Goal: Transaction & Acquisition: Obtain resource

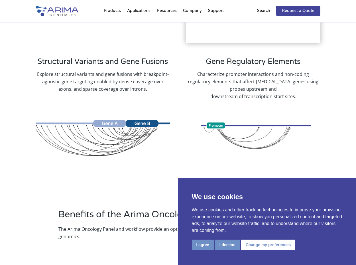
scroll to position [557, 0]
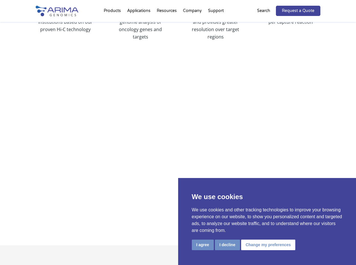
click at [57, 14] on img at bounding box center [57, 11] width 43 height 11
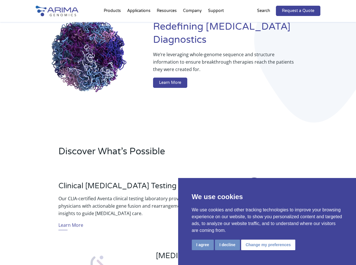
scroll to position [85, 0]
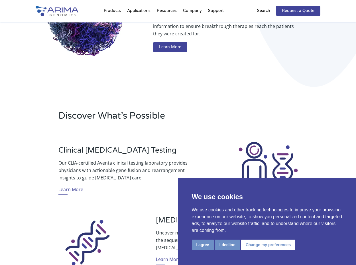
click at [298, 11] on link "Request a Quote" at bounding box center [298, 11] width 44 height 10
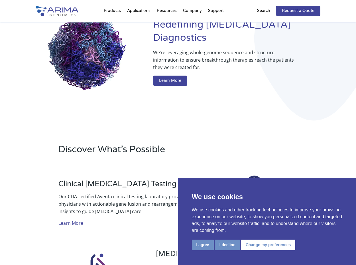
scroll to position [73, 0]
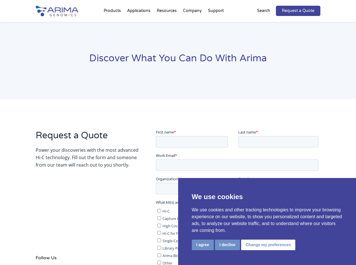
click at [298, 11] on link "Request a Quote" at bounding box center [298, 11] width 44 height 10
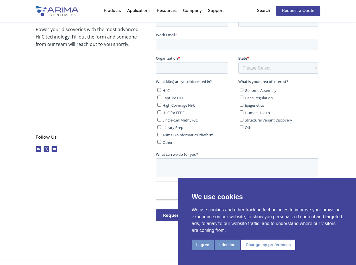
scroll to position [155, 0]
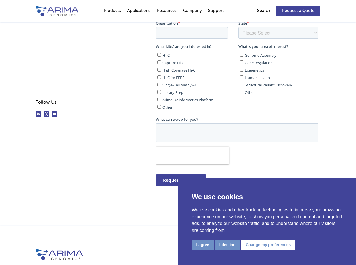
click at [57, 14] on img at bounding box center [57, 11] width 43 height 11
